Goal: Task Accomplishment & Management: Manage account settings

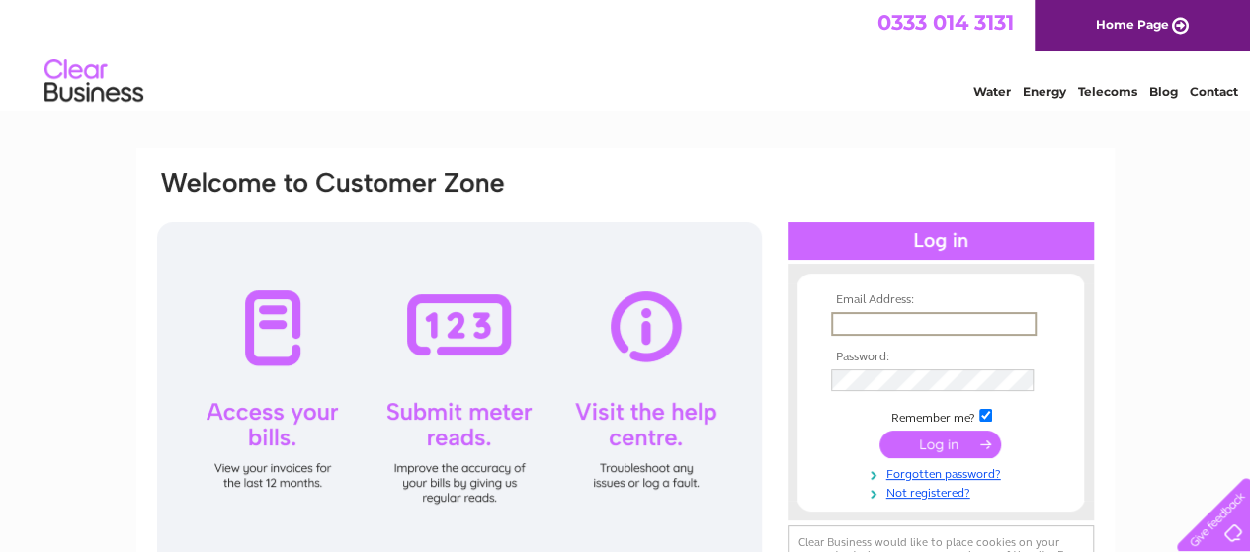
click at [849, 323] on input "text" at bounding box center [933, 324] width 205 height 24
type input "jeff.leeming@spt.co.uk"
click at [917, 446] on input "submit" at bounding box center [940, 443] width 122 height 28
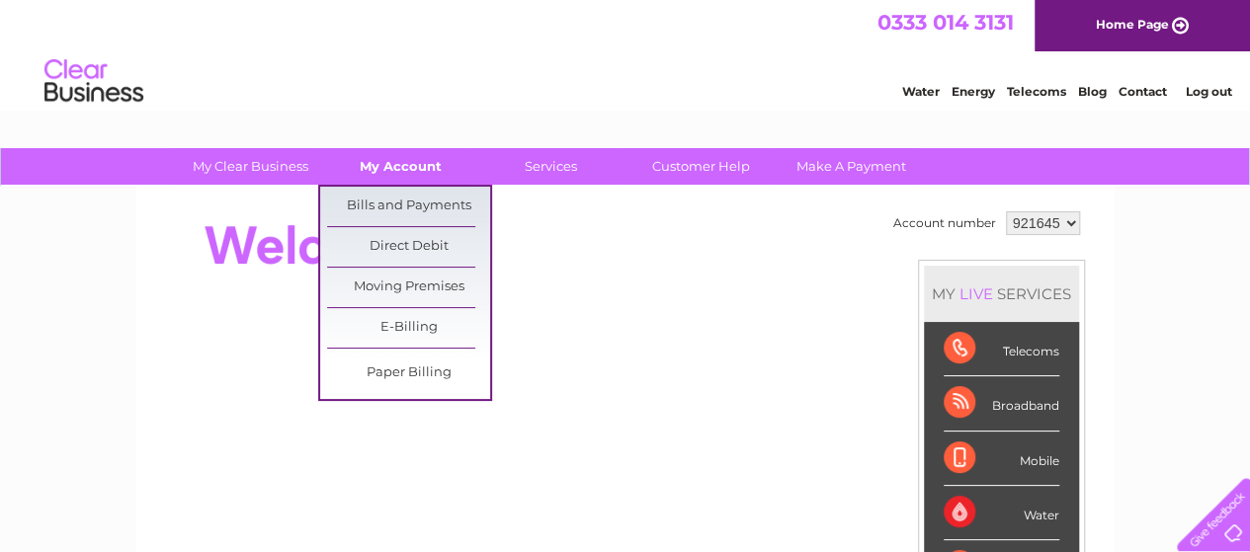
click at [433, 162] on link "My Account" at bounding box center [400, 166] width 163 height 37
click at [430, 200] on link "Bills and Payments" at bounding box center [408, 207] width 163 height 40
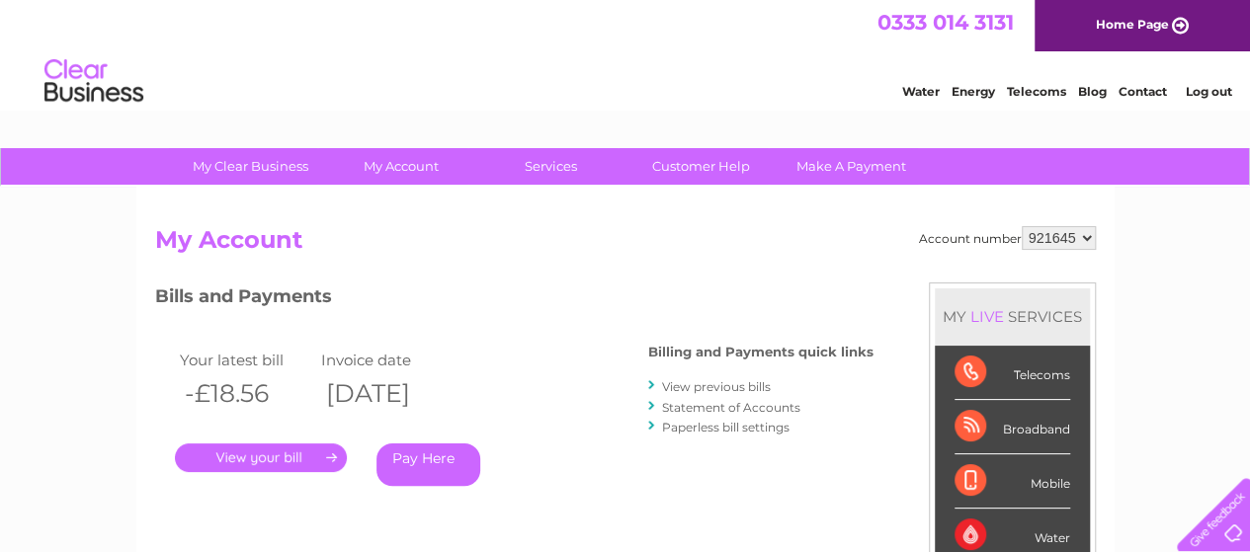
click at [1088, 237] on select "921645 942581 976541 980793" at bounding box center [1059, 238] width 74 height 24
select select "942581"
click at [1022, 226] on select "921645 942581 976541 980793" at bounding box center [1059, 238] width 74 height 24
click at [1089, 237] on select "921645 942581 976541 980793" at bounding box center [1059, 238] width 74 height 24
select select "976541"
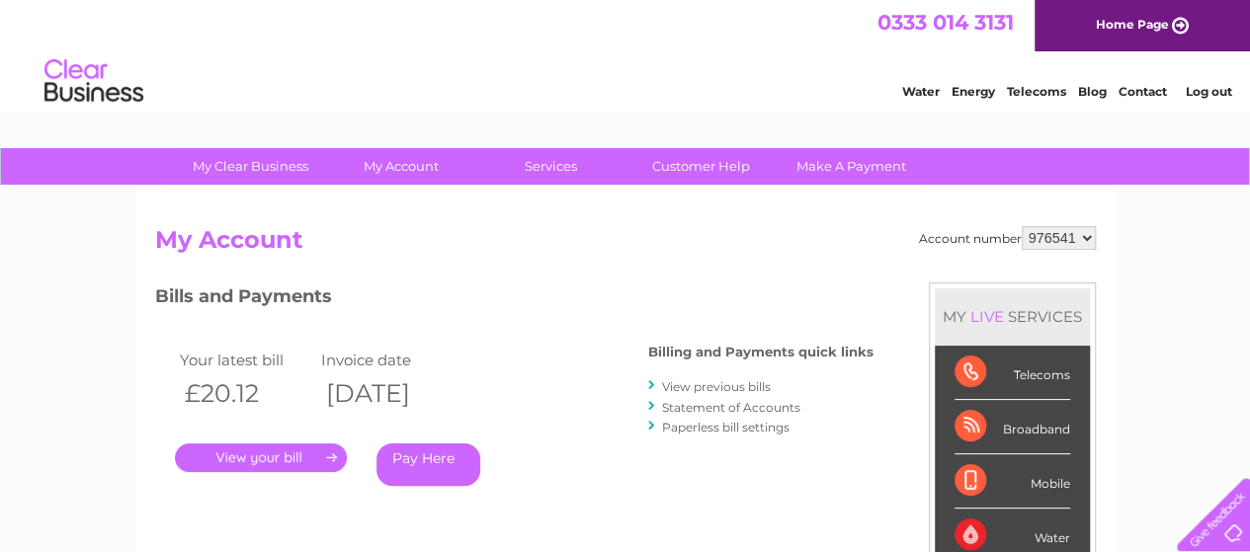
click at [1022, 226] on select "921645 942581 976541 980793" at bounding box center [1059, 238] width 74 height 24
click at [1089, 235] on select "921645 942581 976541 980793" at bounding box center [1059, 238] width 74 height 24
click at [273, 461] on link "." at bounding box center [261, 458] width 172 height 29
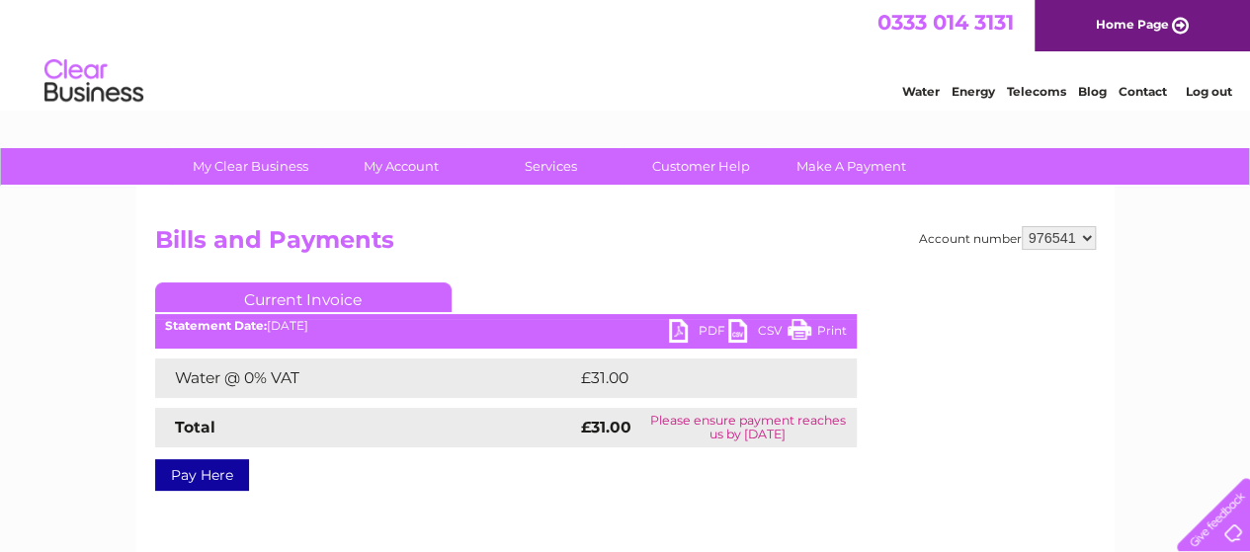
click at [695, 331] on link "PDF" at bounding box center [698, 333] width 59 height 29
click at [1209, 89] on link "Log out" at bounding box center [1208, 91] width 46 height 15
